Goal: Information Seeking & Learning: Find specific fact

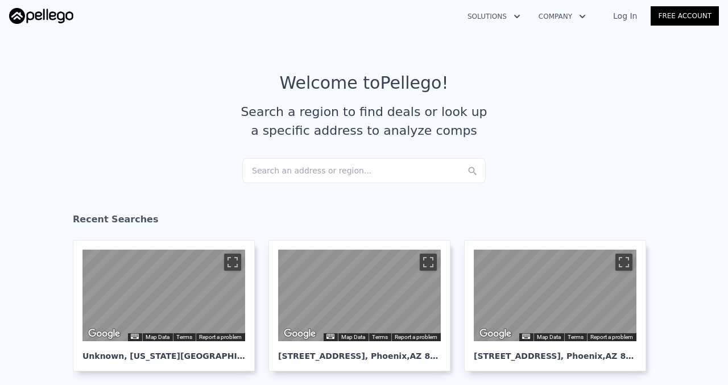
click at [320, 175] on div "Search an address or region..." at bounding box center [364, 170] width 244 height 25
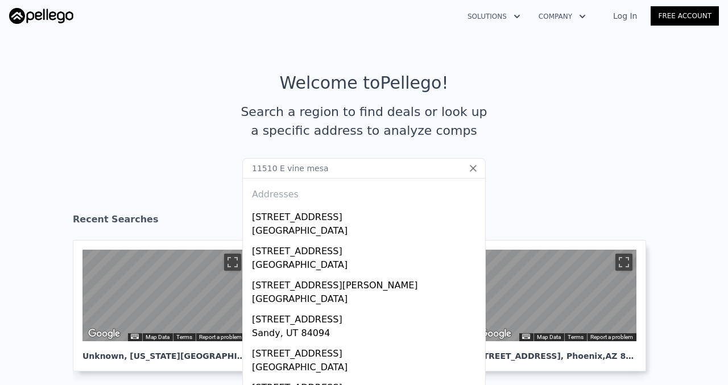
click at [296, 170] on input "11510 E vine mesa" at bounding box center [364, 168] width 244 height 20
click at [358, 174] on input "[STREET_ADDRESS]" at bounding box center [364, 168] width 244 height 20
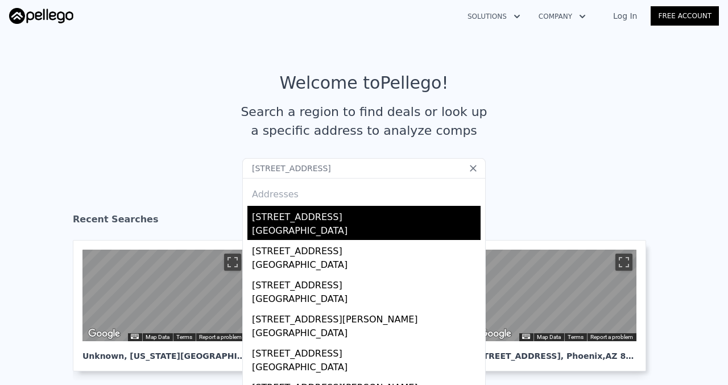
type input "[STREET_ADDRESS]"
click at [365, 217] on div "[STREET_ADDRESS]" at bounding box center [366, 215] width 229 height 18
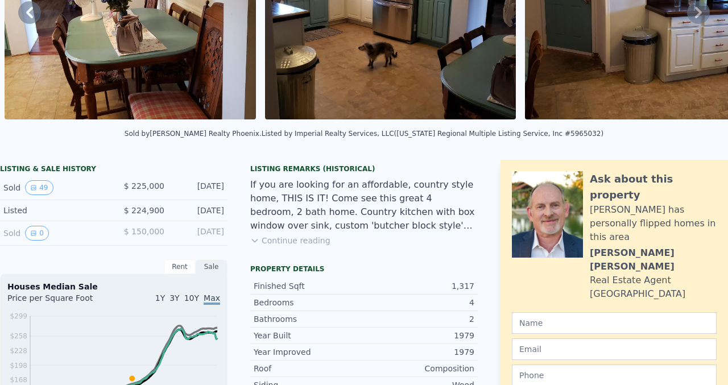
scroll to position [4, 0]
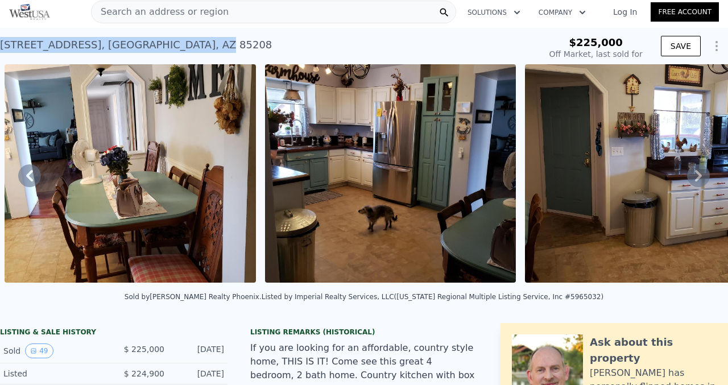
click at [0, 52] on div "[STREET_ADDRESS]" at bounding box center [136, 45] width 272 height 16
copy div "[STREET_ADDRESS]"
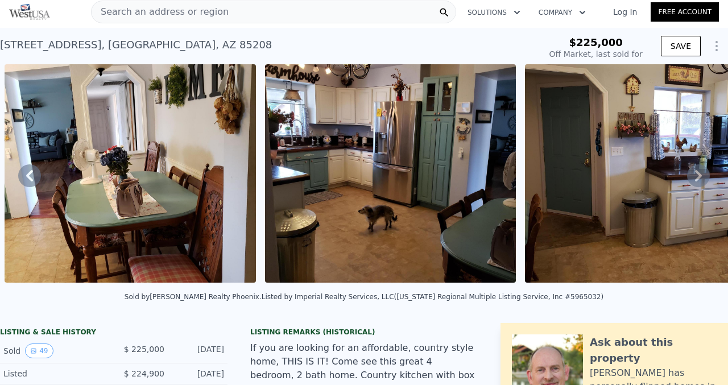
click at [197, 15] on span "Search an address or region" at bounding box center [160, 12] width 137 height 14
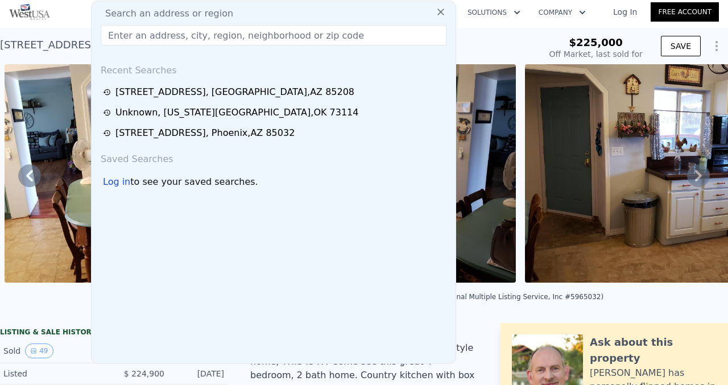
type input "[STREET_ADDRESS]"
type input "$ 342,000"
type input "$ 85,578"
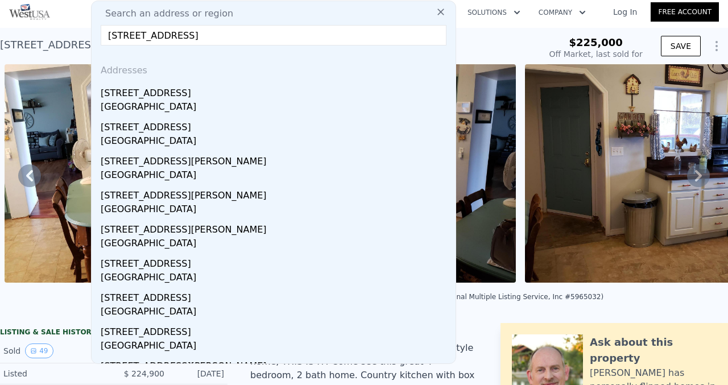
type input "[STREET_ADDRESS]"
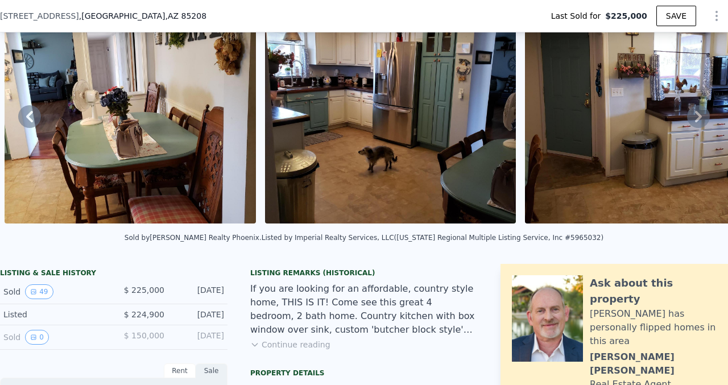
scroll to position [201, 0]
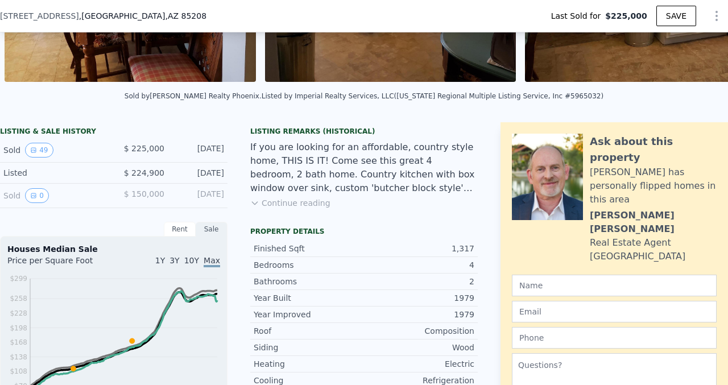
click at [275, 204] on button "Continue reading" at bounding box center [290, 202] width 80 height 11
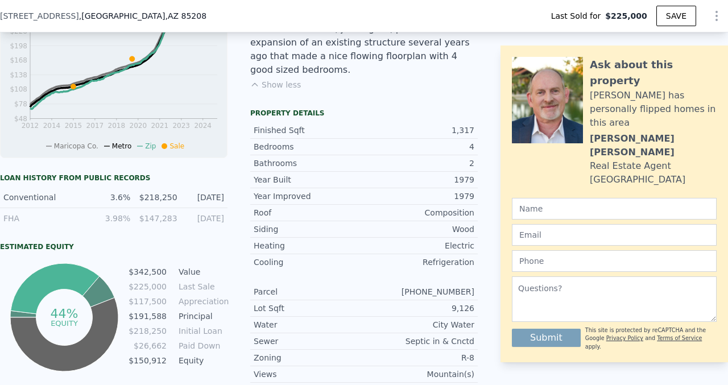
scroll to position [513, 0]
